Goal: Information Seeking & Learning: Find specific fact

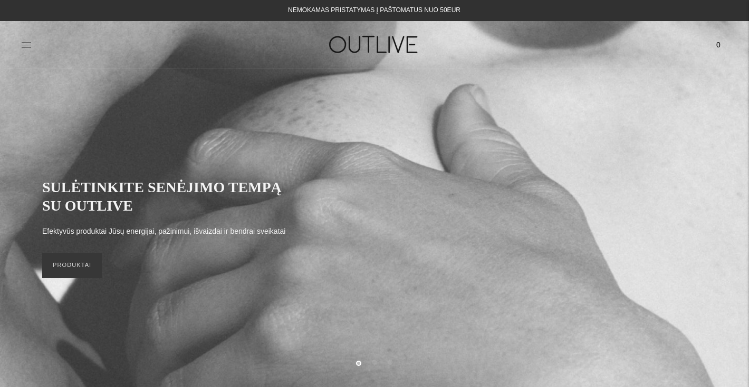
click at [22, 41] on icon at bounding box center [26, 45] width 11 height 11
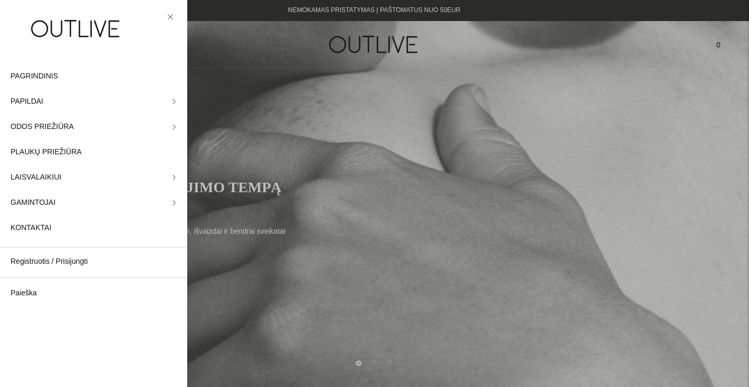
click at [169, 14] on icon at bounding box center [170, 17] width 6 height 6
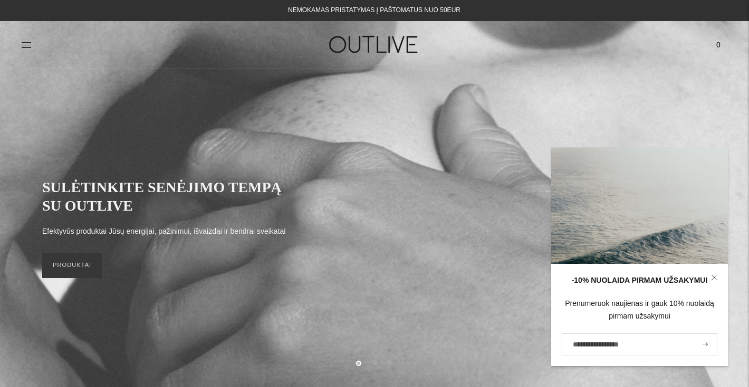
click at [711, 275] on icon at bounding box center [714, 278] width 6 height 6
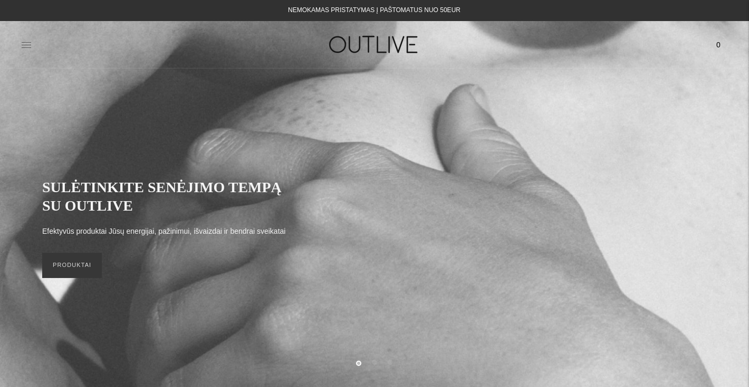
click at [27, 45] on icon at bounding box center [26, 45] width 11 height 11
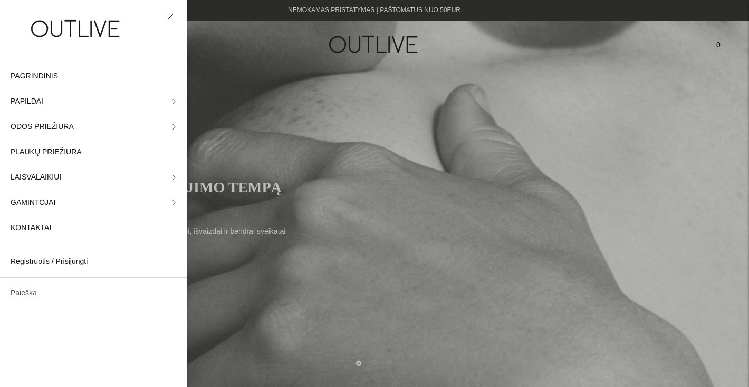
click at [43, 297] on link "Paieška" at bounding box center [93, 293] width 187 height 25
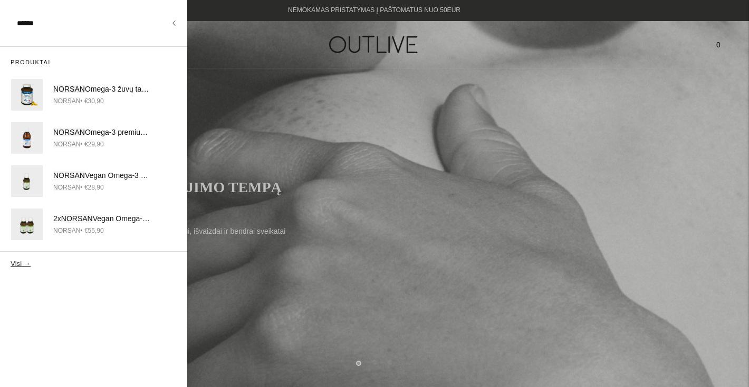
type input "******"
click at [11, 260] on button "Visi →" at bounding box center [21, 264] width 20 height 8
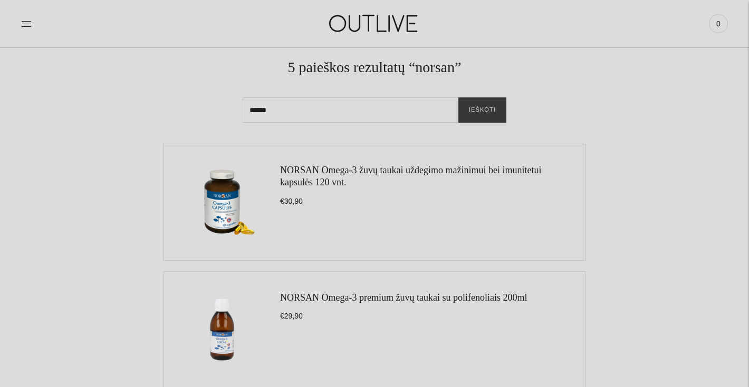
scroll to position [81, 0]
